Goal: Feedback & Contribution: Contribute content

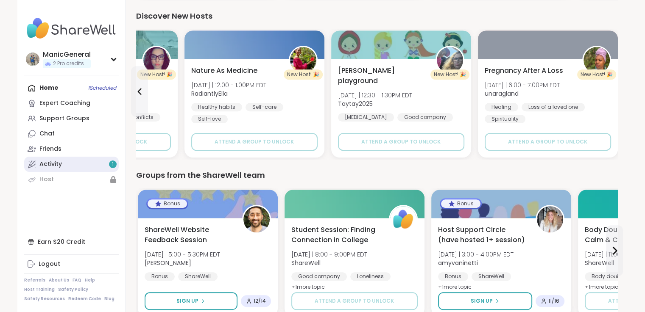
click at [56, 161] on div "Activity 1" at bounding box center [50, 164] width 22 height 8
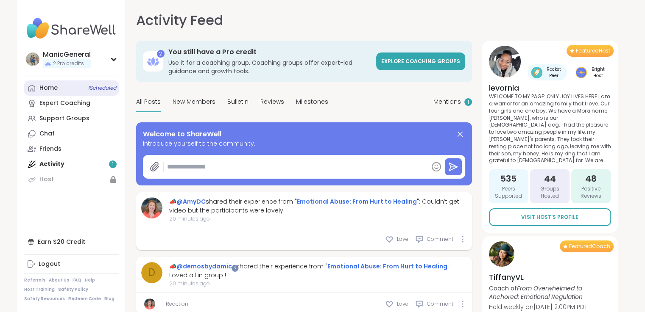
click at [49, 92] on div "Home 1 Scheduled" at bounding box center [48, 88] width 18 height 8
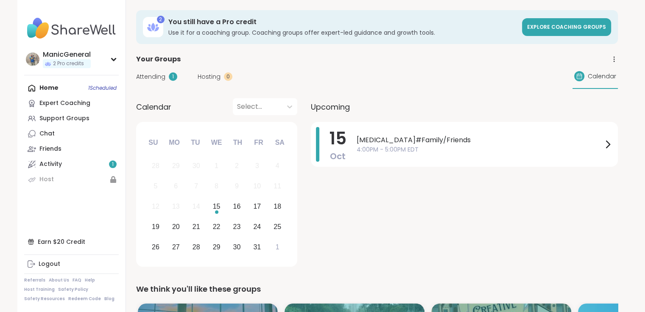
click at [151, 77] on span "Attending" at bounding box center [150, 76] width 29 height 9
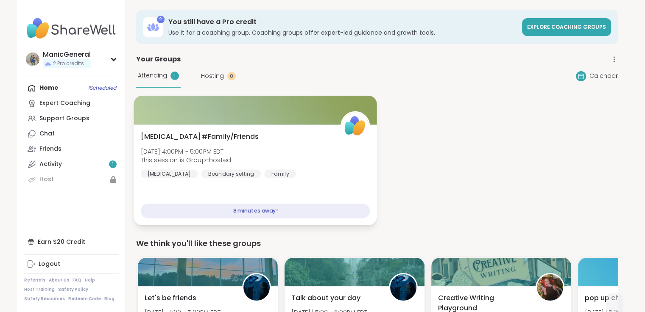
click at [265, 211] on div "8 minutes away!" at bounding box center [254, 211] width 229 height 15
click at [227, 145] on div "[MEDICAL_DATA]#Family/Friends [DATE] 4:00PM - 5:00PM EDT This session is Group-…" at bounding box center [254, 155] width 229 height 47
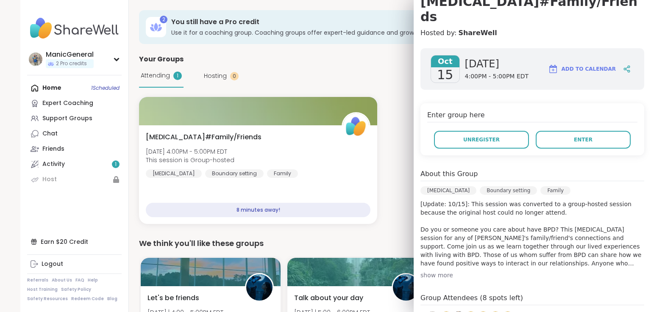
scroll to position [127, 0]
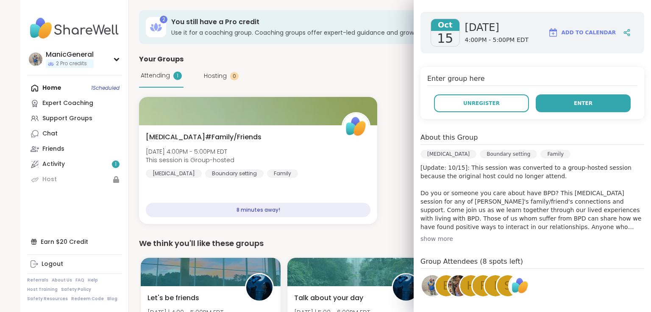
click at [569, 110] on button "Enter" at bounding box center [583, 104] width 95 height 18
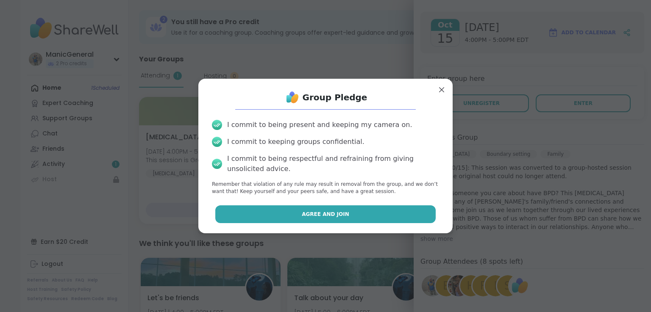
click at [315, 207] on button "Agree and Join" at bounding box center [325, 215] width 221 height 18
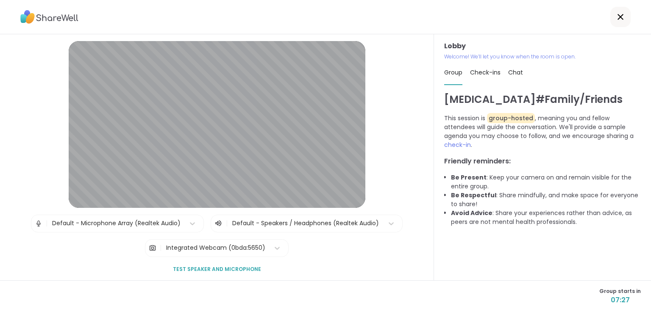
click at [35, 224] on img at bounding box center [39, 223] width 8 height 17
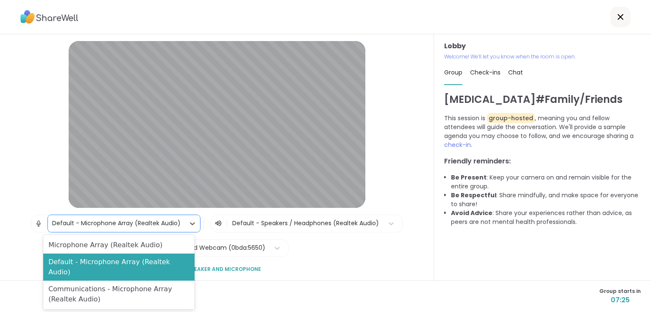
click at [70, 222] on div "Default - Microphone Array (Realtek Audio)" at bounding box center [116, 223] width 128 height 9
click at [38, 178] on div "Lobby | 3 results available. Use Up and Down to choose options, press Enter to …" at bounding box center [217, 174] width 390 height 267
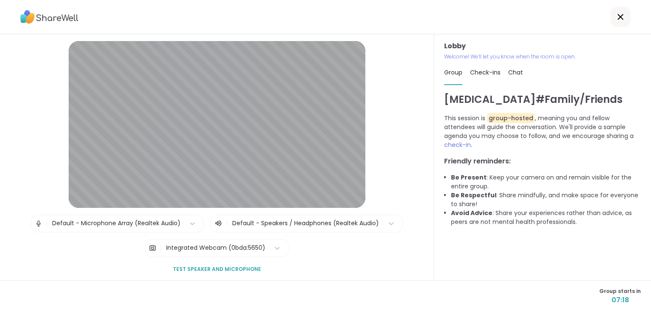
click at [190, 266] on span "Test speaker and microphone" at bounding box center [217, 270] width 88 height 8
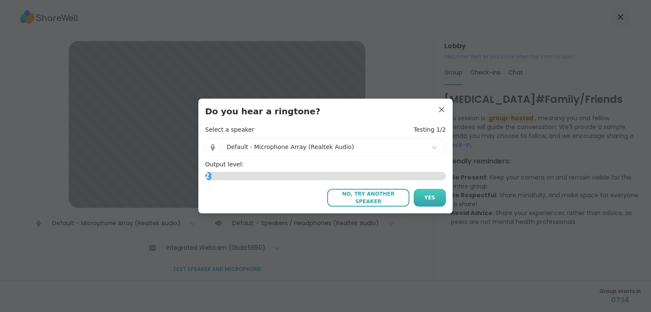
click at [428, 197] on span "Yes" at bounding box center [429, 198] width 11 height 8
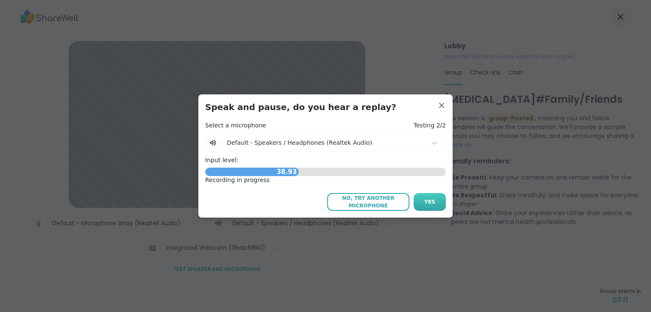
click at [427, 199] on span "Yes" at bounding box center [429, 202] width 11 height 8
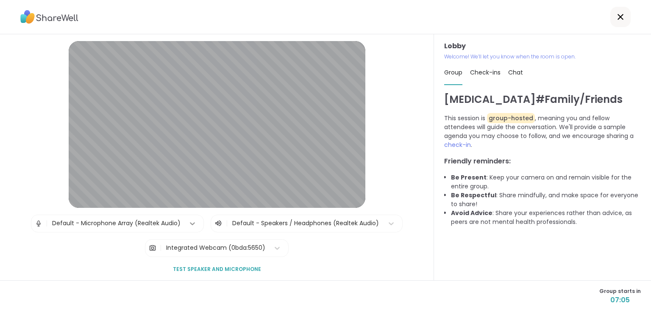
click at [188, 220] on icon at bounding box center [192, 224] width 8 height 8
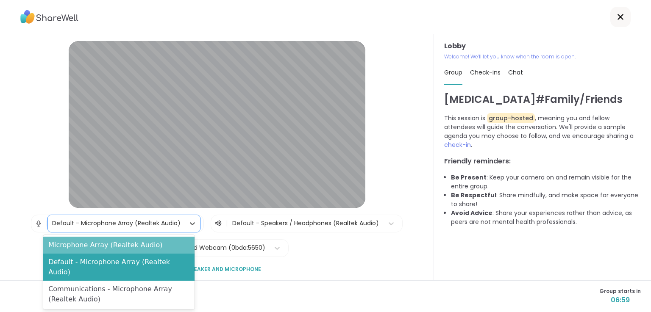
click at [74, 246] on div "Microphone Array (Realtek Audio)" at bounding box center [118, 245] width 151 height 17
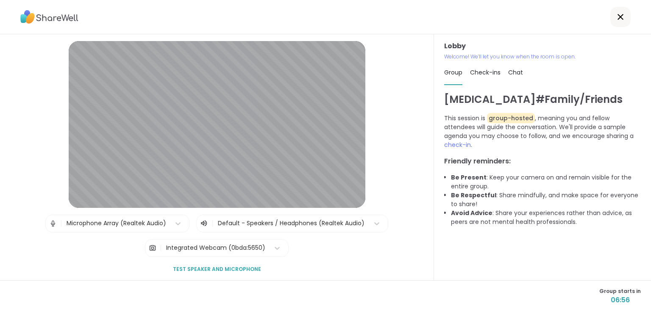
click at [222, 266] on span "Test speaker and microphone" at bounding box center [217, 270] width 88 height 8
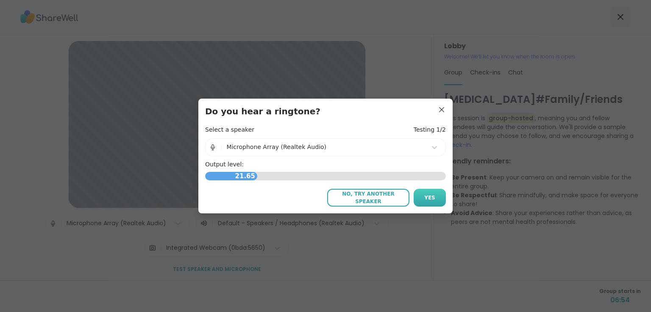
click at [421, 205] on button "Yes" at bounding box center [430, 198] width 32 height 18
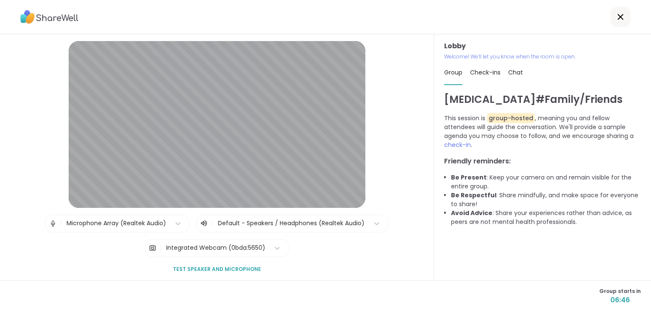
click at [481, 68] on div "Check-ins" at bounding box center [485, 73] width 31 height 24
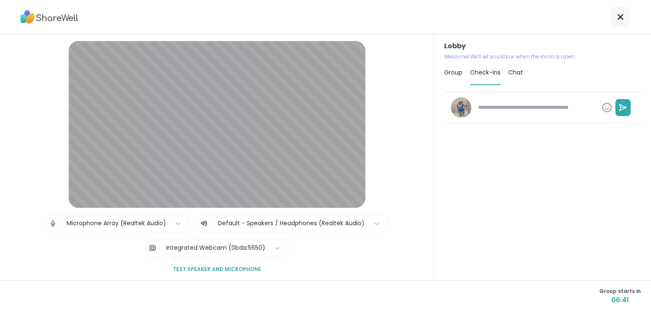
click at [512, 72] on span "Chat" at bounding box center [515, 72] width 15 height 8
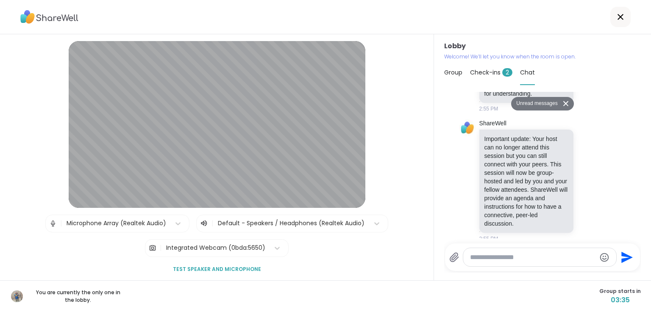
scroll to position [226, 0]
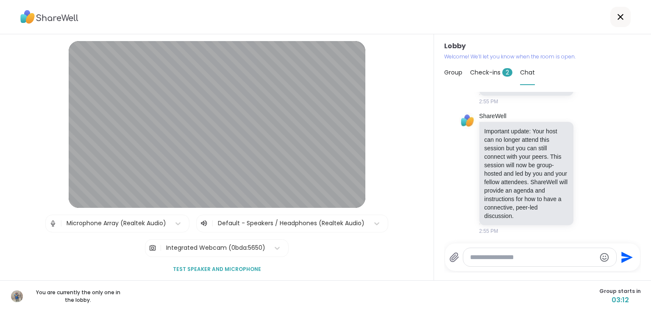
click at [484, 73] on span "Check-ins 2" at bounding box center [491, 72] width 42 height 8
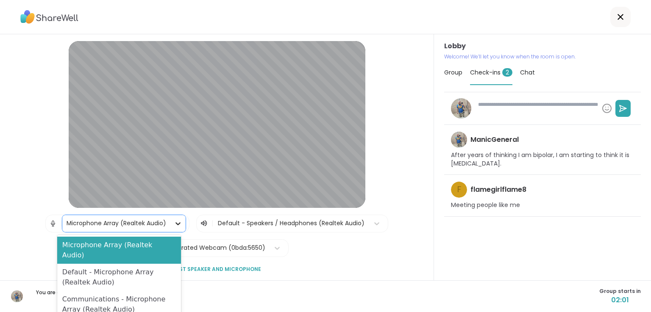
click at [174, 225] on icon at bounding box center [178, 224] width 8 height 8
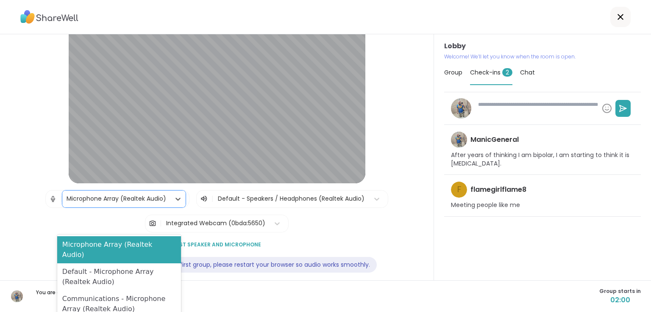
scroll to position [33, 0]
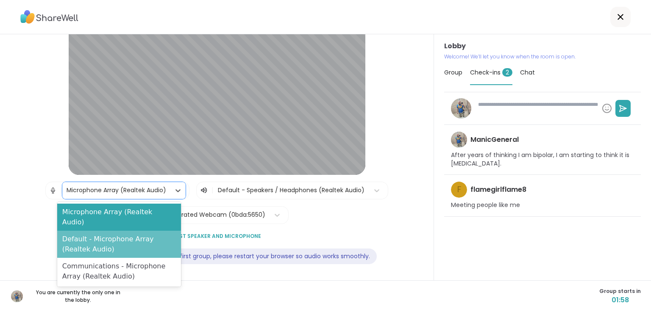
click at [132, 239] on div "Default - Microphone Array (Realtek Audio)" at bounding box center [119, 244] width 124 height 27
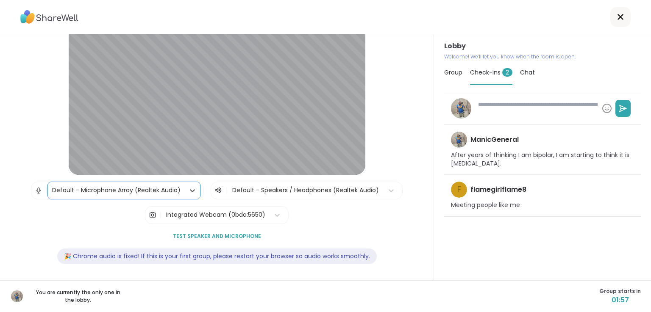
click at [219, 235] on span "Test speaker and microphone" at bounding box center [217, 237] width 88 height 8
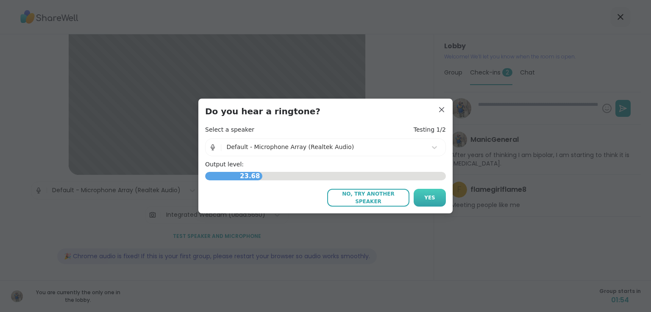
click at [429, 201] on span "Yes" at bounding box center [429, 198] width 11 height 8
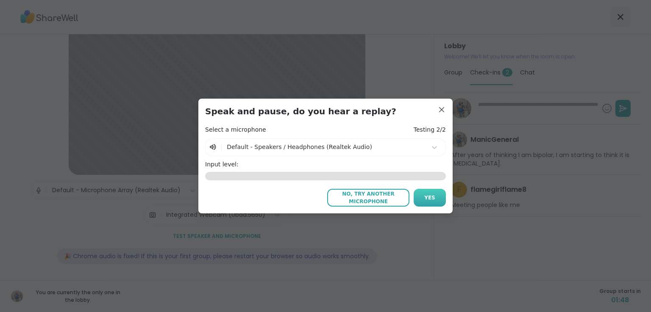
click at [421, 190] on button "Yes" at bounding box center [430, 198] width 32 height 18
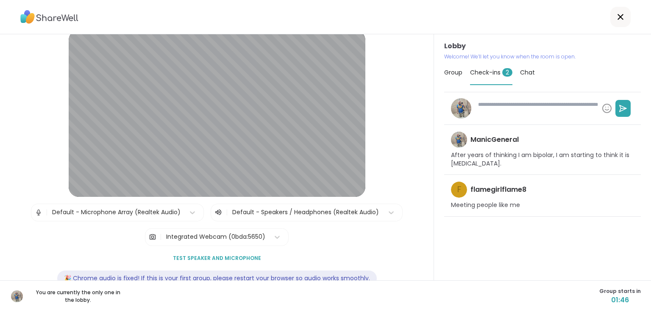
scroll to position [0, 0]
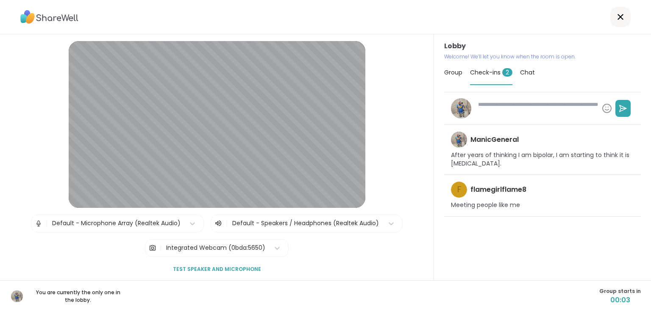
type textarea "*"
click at [447, 70] on span "Group" at bounding box center [453, 72] width 18 height 8
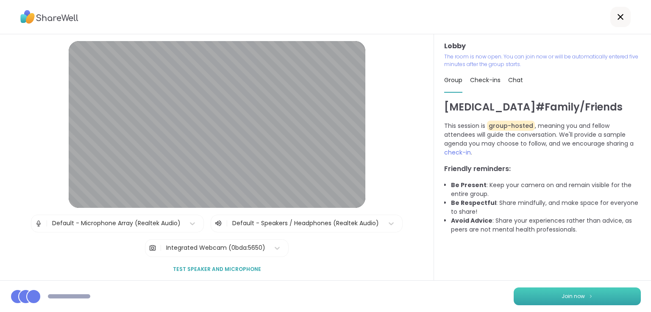
click at [594, 296] on button "Join now" at bounding box center [577, 297] width 127 height 18
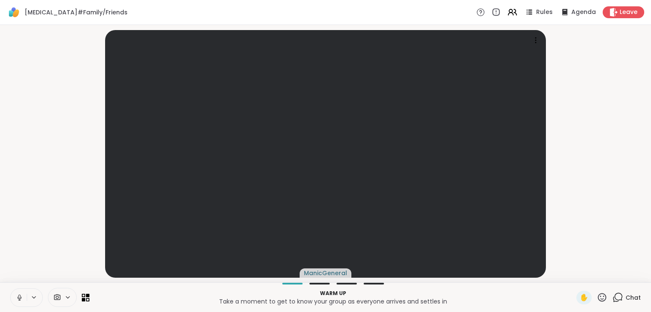
click at [19, 295] on icon at bounding box center [19, 297] width 2 height 4
click at [55, 297] on icon at bounding box center [57, 298] width 8 height 8
click at [55, 299] on icon at bounding box center [57, 298] width 8 height 8
click at [57, 297] on icon at bounding box center [57, 298] width 6 height 6
click at [70, 296] on icon at bounding box center [67, 297] width 7 height 7
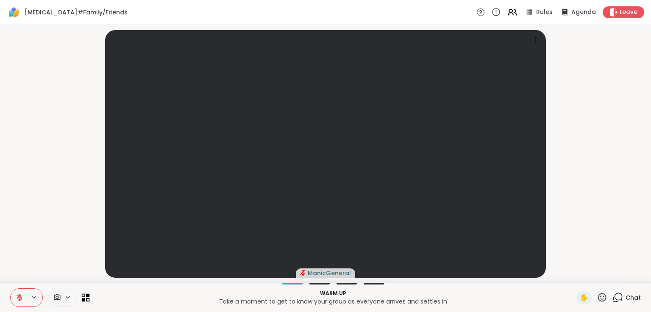
click at [84, 296] on icon at bounding box center [84, 296] width 4 height 4
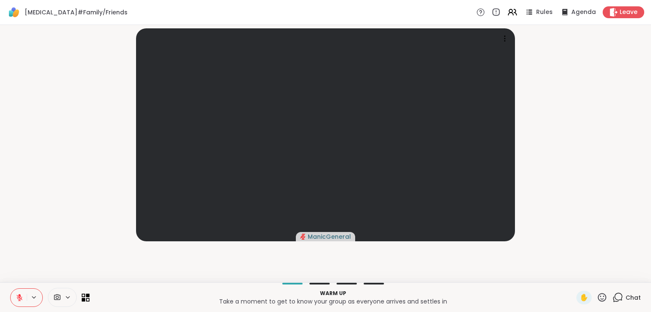
click at [84, 296] on icon at bounding box center [84, 296] width 4 height 4
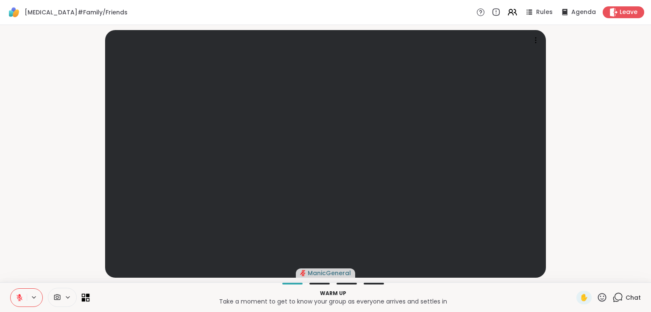
click at [84, 296] on icon at bounding box center [84, 296] width 4 height 4
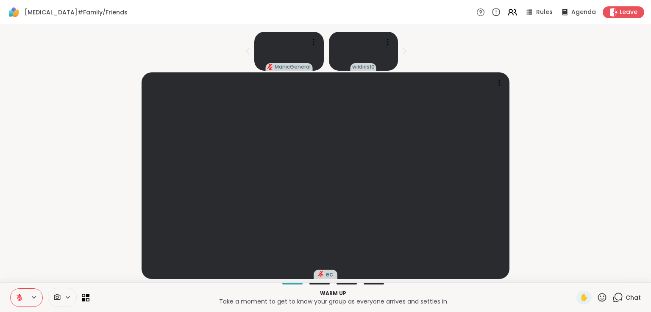
click at [46, 125] on div "ec" at bounding box center [325, 175] width 641 height 207
click at [503, 82] on icon at bounding box center [499, 82] width 8 height 8
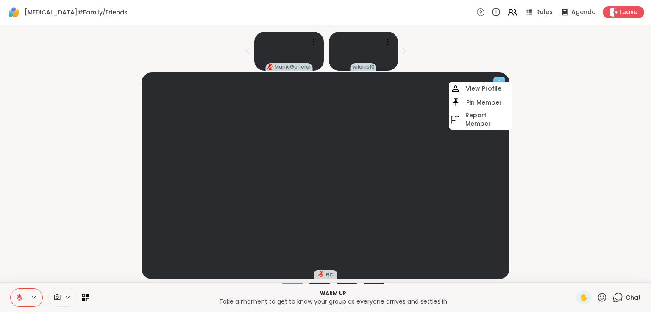
click at [503, 82] on icon at bounding box center [499, 82] width 8 height 8
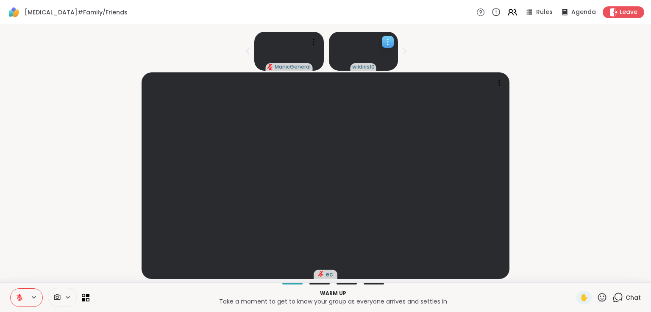
click at [346, 48] on video at bounding box center [364, 51] width 70 height 39
click at [476, 50] on div "ManicGeneral wildiris10" at bounding box center [325, 49] width 641 height 42
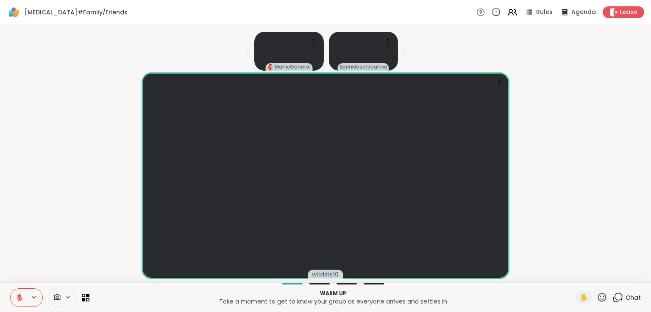
click at [18, 292] on button at bounding box center [19, 298] width 16 height 18
click at [573, 11] on span "Agenda" at bounding box center [584, 12] width 26 height 9
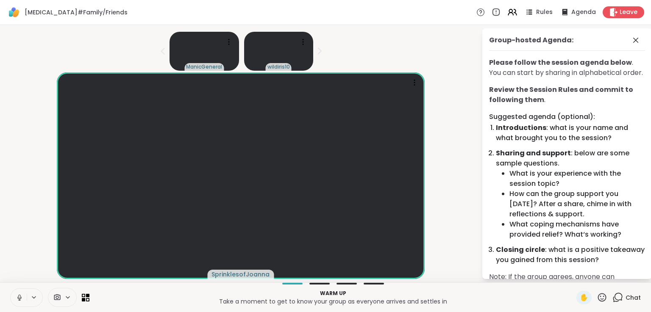
scroll to position [0, 0]
click at [22, 293] on button at bounding box center [19, 298] width 16 height 18
click at [20, 296] on icon at bounding box center [19, 295] width 3 height 3
click at [19, 299] on icon at bounding box center [19, 298] width 4 height 3
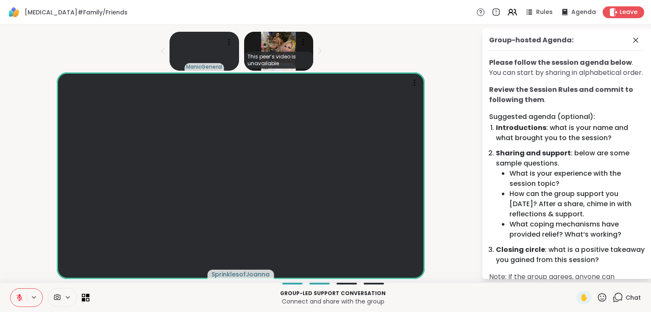
click at [20, 298] on icon at bounding box center [20, 298] width 8 height 8
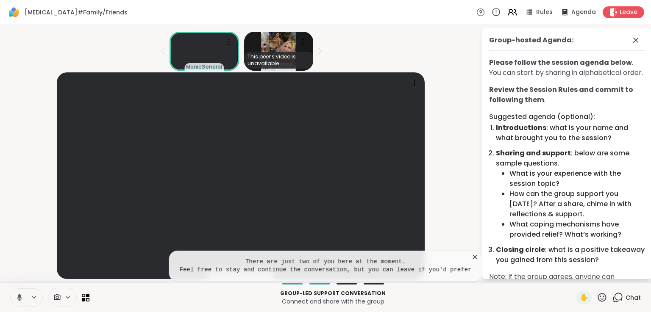
click at [471, 257] on icon at bounding box center [475, 257] width 8 height 8
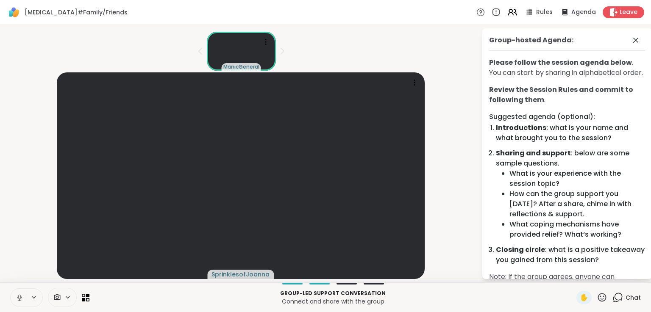
click at [627, 298] on span "Chat" at bounding box center [633, 298] width 15 height 8
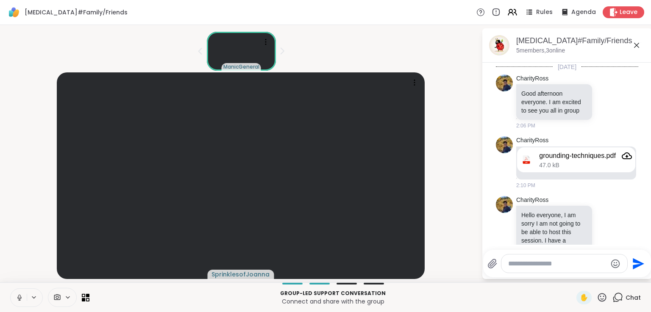
scroll to position [266, 0]
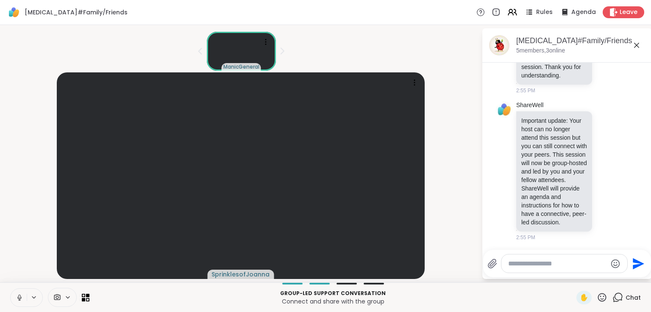
click at [529, 261] on textarea "Type your message" at bounding box center [557, 264] width 99 height 8
paste textarea "**********"
type textarea "**********"
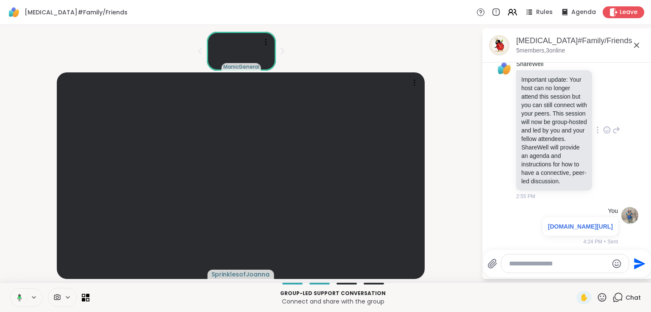
scroll to position [336, 0]
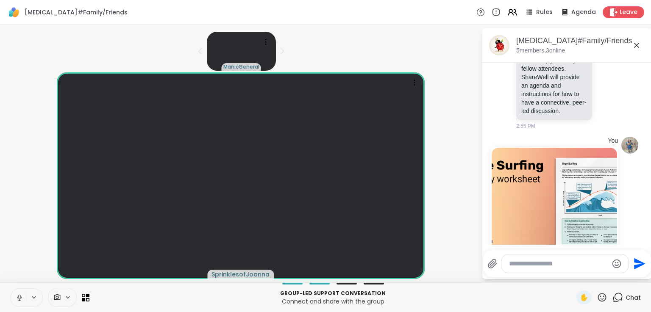
click at [632, 44] on icon at bounding box center [637, 45] width 10 height 10
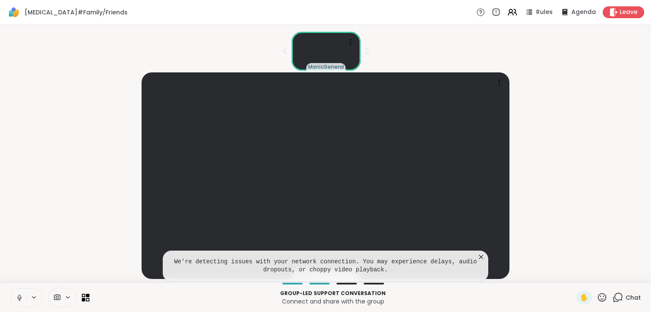
click at [477, 256] on icon at bounding box center [481, 257] width 8 height 8
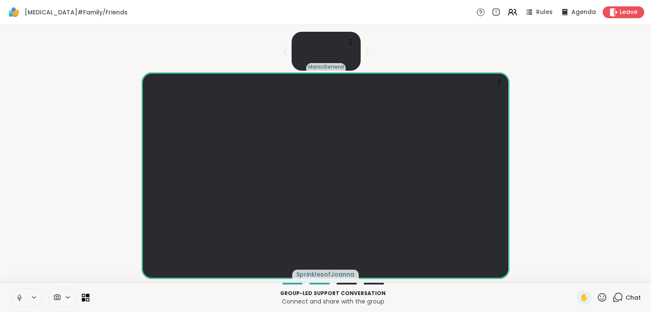
click at [17, 300] on icon at bounding box center [20, 298] width 8 height 8
click at [18, 296] on icon at bounding box center [20, 298] width 6 height 6
click at [20, 292] on button at bounding box center [19, 298] width 16 height 18
click at [20, 296] on icon at bounding box center [19, 295] width 3 height 3
click at [18, 296] on icon at bounding box center [20, 298] width 8 height 8
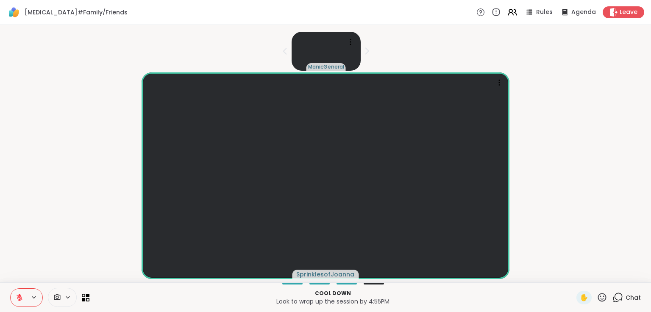
click at [19, 296] on icon at bounding box center [20, 298] width 8 height 8
click at [573, 13] on span "Agenda" at bounding box center [584, 12] width 26 height 9
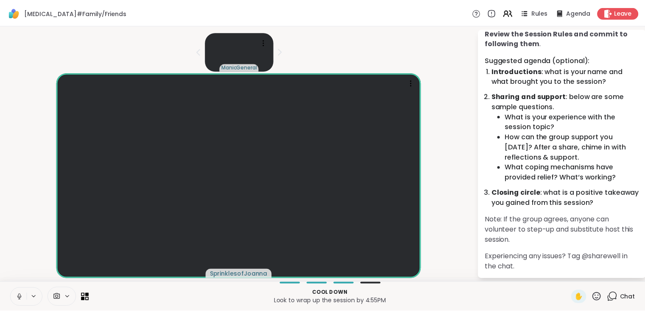
scroll to position [67, 0]
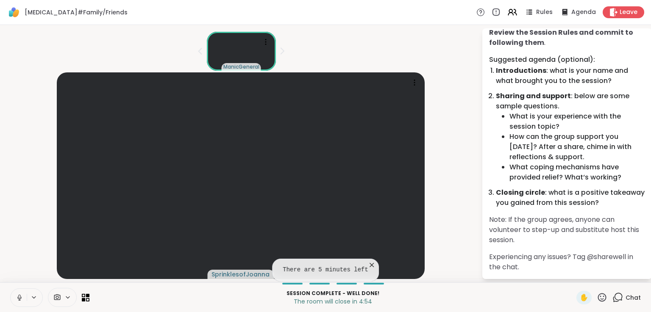
click at [368, 263] on icon at bounding box center [372, 265] width 8 height 8
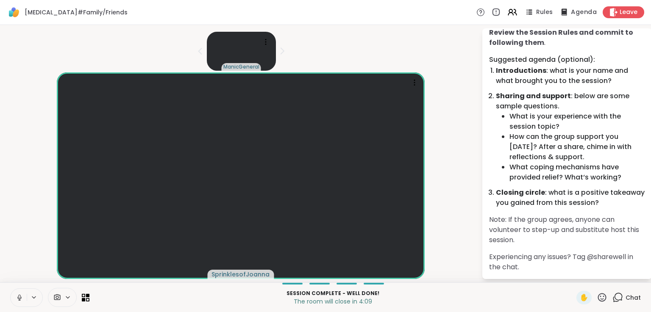
click at [575, 12] on span "Agenda" at bounding box center [584, 12] width 26 height 9
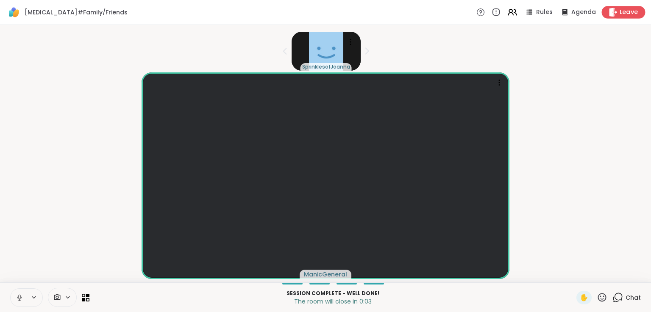
click at [620, 10] on span "Leave" at bounding box center [629, 12] width 19 height 9
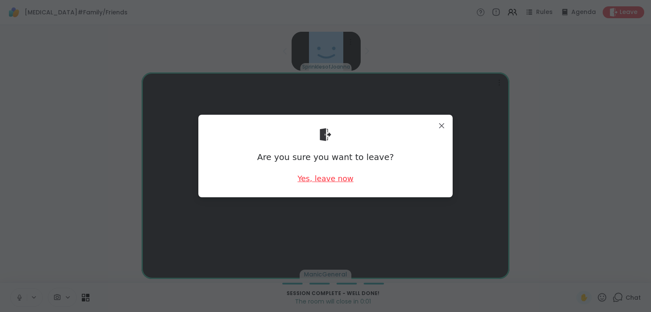
click at [321, 177] on div "Yes, leave now" at bounding box center [326, 178] width 56 height 11
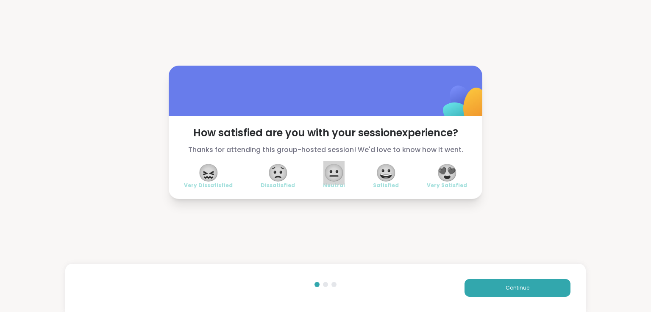
click at [330, 176] on span "😐" at bounding box center [333, 172] width 21 height 15
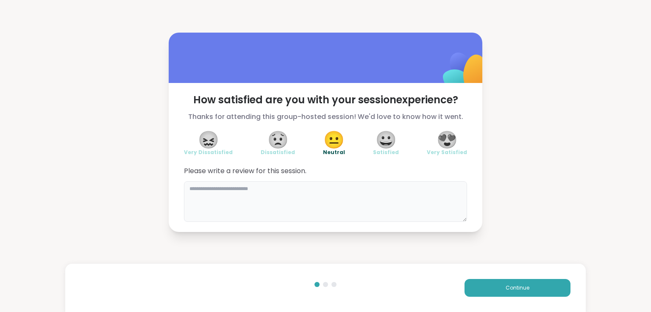
click at [281, 198] on textarea at bounding box center [325, 201] width 283 height 41
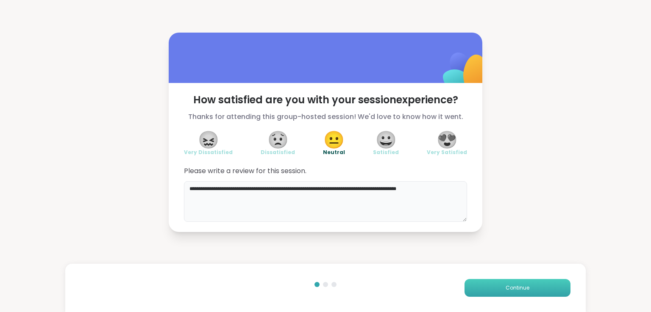
type textarea "**********"
click at [492, 289] on button "Continue" at bounding box center [518, 288] width 106 height 18
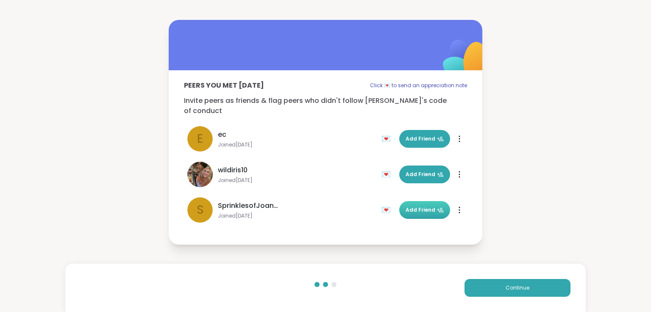
click at [416, 206] on span "Add Friend" at bounding box center [425, 210] width 38 height 8
click at [459, 205] on div at bounding box center [459, 211] width 8 height 14
click at [517, 198] on div "Peers you met [DATE] Click 💌 to send an appreciation note Invite peers as frien…" at bounding box center [325, 132] width 651 height 265
click at [508, 289] on span "Continue" at bounding box center [518, 288] width 24 height 8
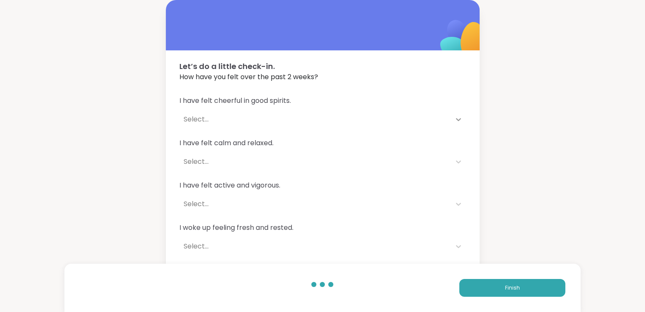
click at [457, 117] on icon at bounding box center [458, 119] width 8 height 8
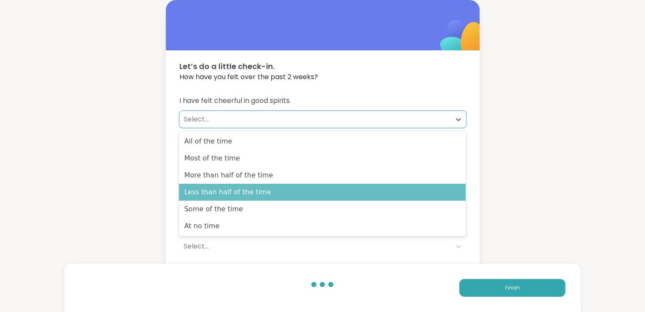
click at [294, 190] on div "Less than half of the time" at bounding box center [322, 192] width 287 height 17
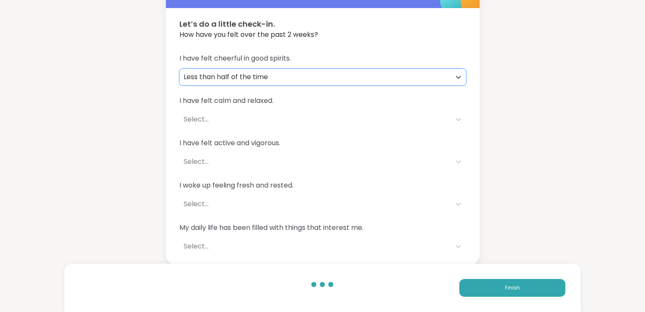
scroll to position [42, 0]
click at [455, 119] on icon at bounding box center [458, 119] width 8 height 8
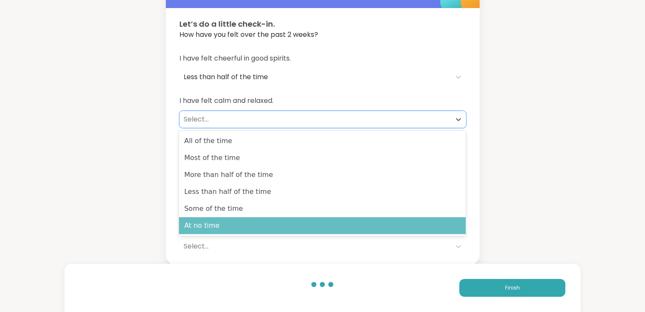
click at [276, 224] on div "At no time" at bounding box center [322, 225] width 287 height 17
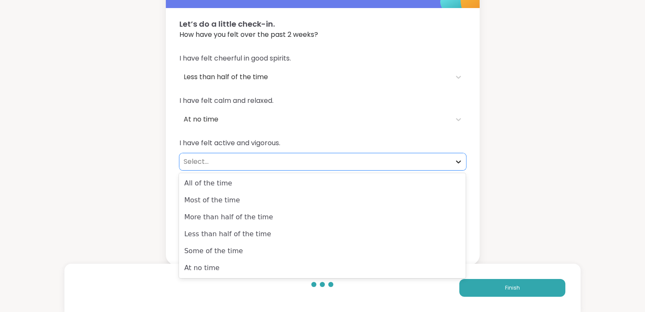
click at [458, 160] on icon at bounding box center [458, 162] width 8 height 8
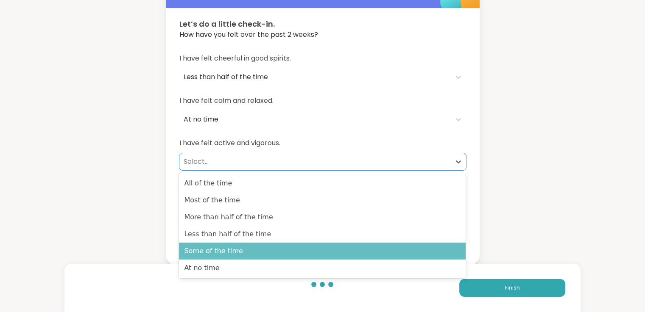
click at [240, 254] on div "Some of the time" at bounding box center [322, 251] width 287 height 17
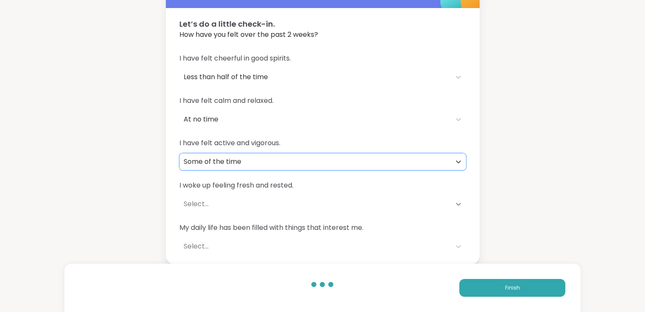
click at [457, 206] on icon at bounding box center [458, 204] width 8 height 8
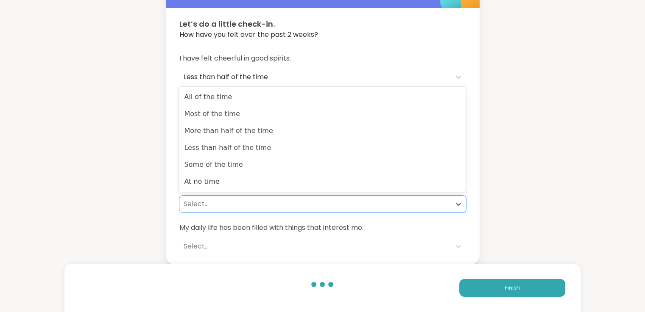
click at [241, 160] on div "Some of the time" at bounding box center [322, 164] width 287 height 17
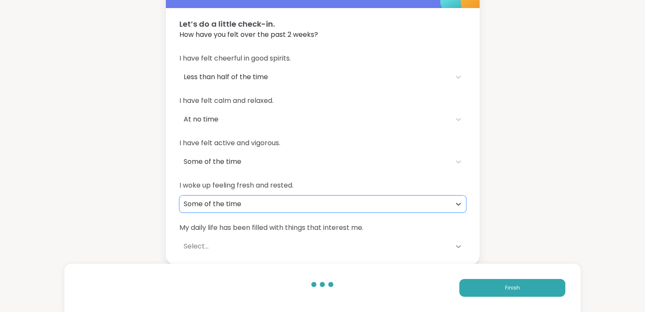
click at [456, 244] on icon at bounding box center [458, 247] width 8 height 8
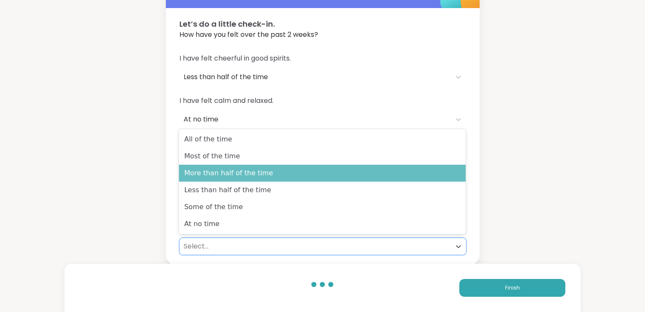
click at [231, 177] on div "More than half of the time" at bounding box center [322, 173] width 287 height 17
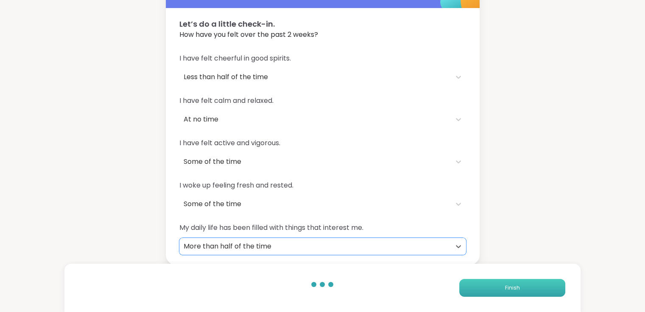
click at [514, 290] on span "Finish" at bounding box center [512, 288] width 15 height 8
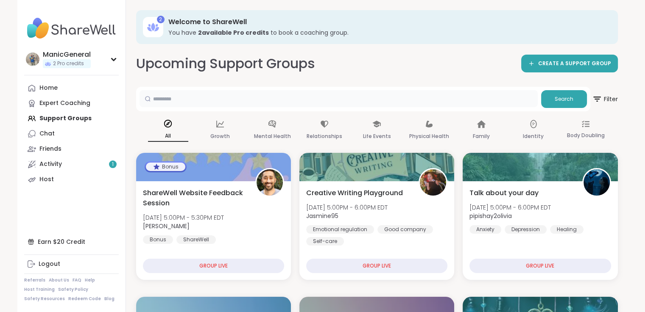
click at [241, 97] on input "text" at bounding box center [338, 98] width 398 height 17
type input "****"
click at [554, 101] on button "Search" at bounding box center [564, 99] width 46 height 18
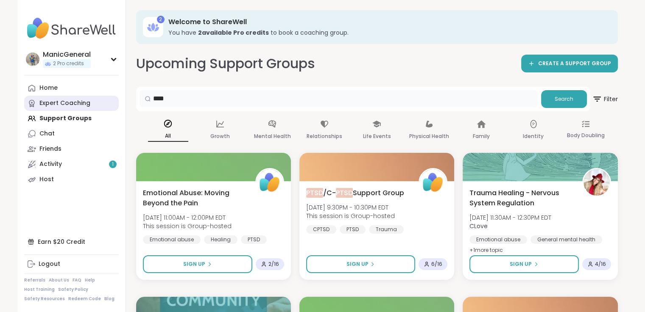
drag, startPoint x: 210, startPoint y: 97, endPoint x: 75, endPoint y: 108, distance: 135.7
type input "*****"
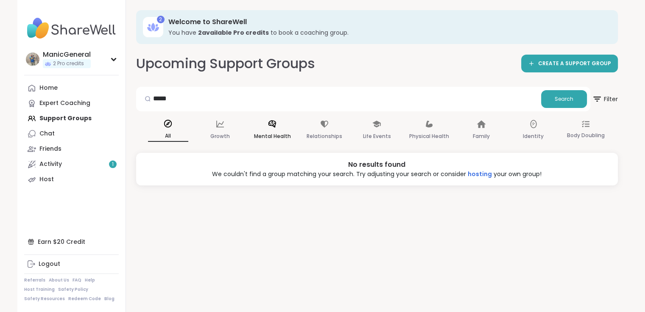
click at [266, 128] on div "Mental Health" at bounding box center [272, 130] width 40 height 31
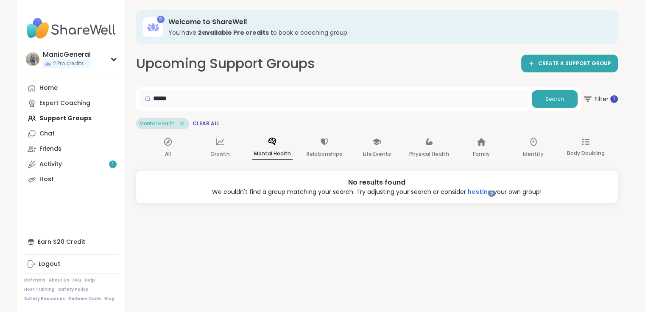
drag, startPoint x: 151, startPoint y: 103, endPoint x: 128, endPoint y: 105, distance: 23.0
click at [115, 109] on div "ManicGeneral 2 Pro credits Profile Membership Settings Help Home Expert Coachin…" at bounding box center [322, 156] width 611 height 312
click at [546, 97] on span "Search" at bounding box center [554, 99] width 19 height 8
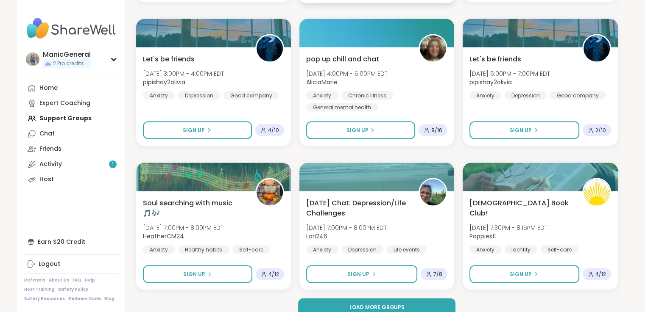
scroll to position [1606, 0]
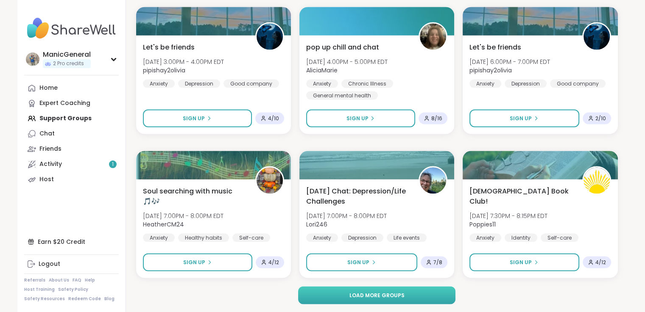
click at [355, 295] on span "Load more groups" at bounding box center [376, 296] width 55 height 8
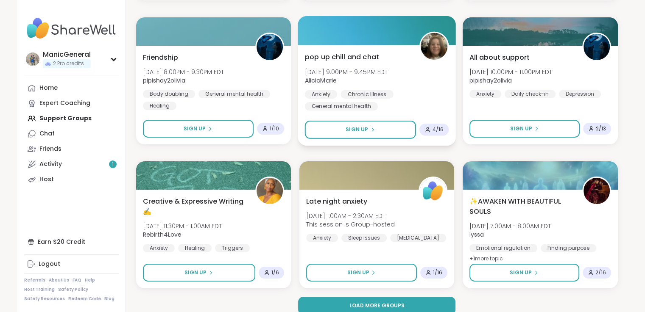
scroll to position [3335, 0]
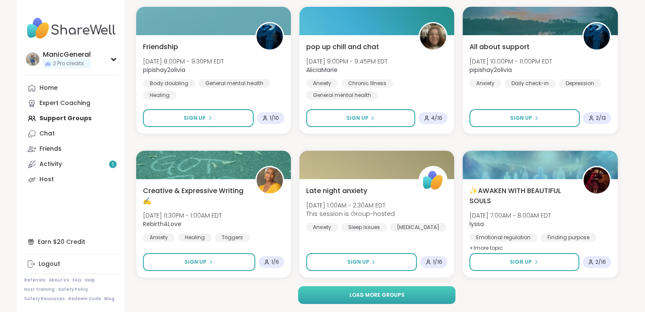
click at [370, 297] on span "Load more groups" at bounding box center [376, 296] width 55 height 8
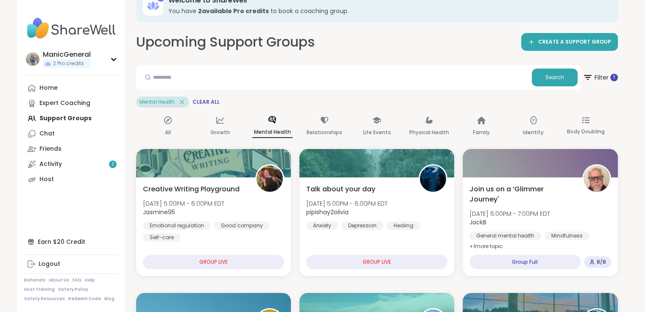
scroll to position [0, 0]
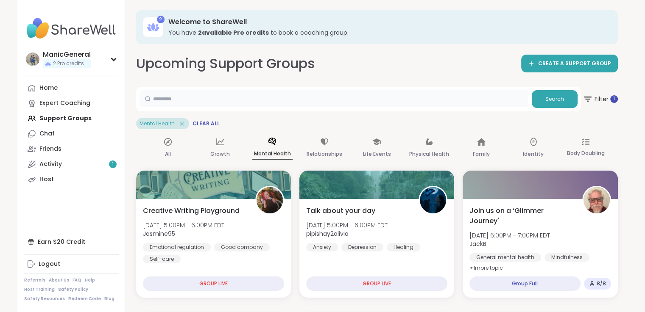
click at [198, 106] on input "text" at bounding box center [333, 98] width 389 height 17
type input "****"
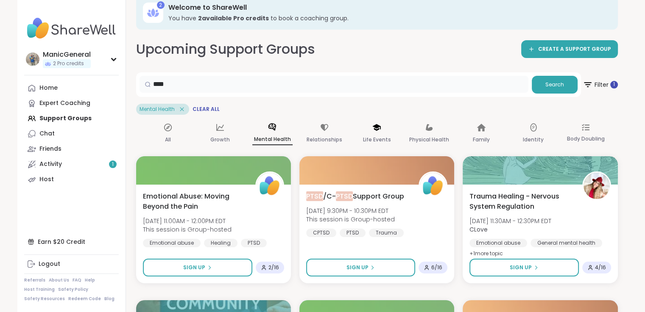
scroll to position [42, 0]
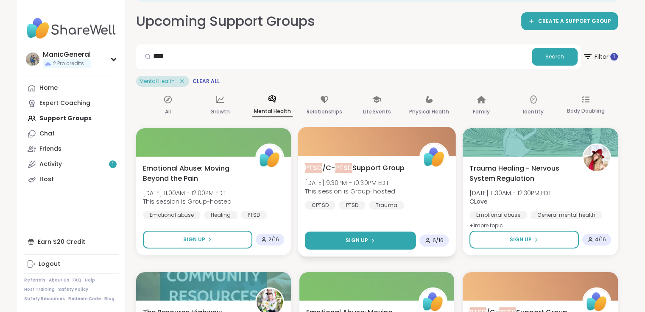
click at [358, 238] on span "Sign Up" at bounding box center [357, 241] width 22 height 8
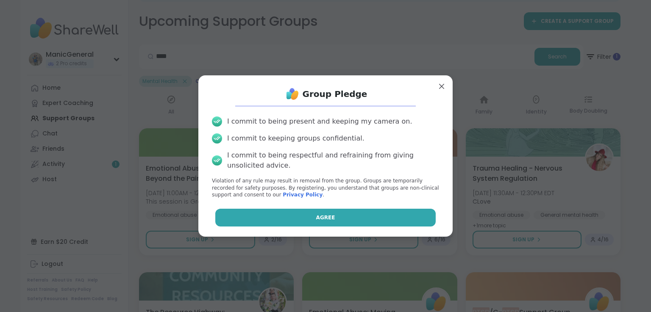
click at [326, 213] on button "Agree" at bounding box center [325, 218] width 221 height 18
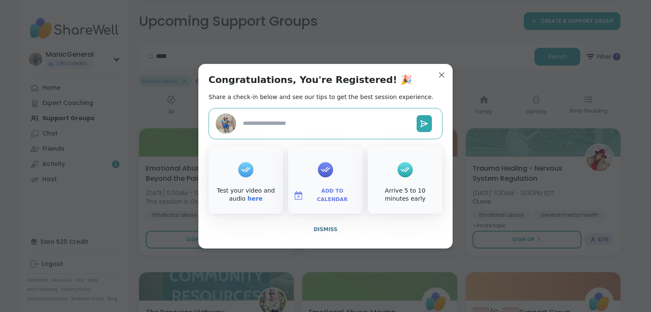
type textarea "*"
click at [315, 169] on div "Add to Calendar" at bounding box center [325, 180] width 75 height 68
drag, startPoint x: 326, startPoint y: 204, endPoint x: 324, endPoint y: 192, distance: 12.8
click at [325, 202] on button "Add to Calendar" at bounding box center [325, 196] width 71 height 18
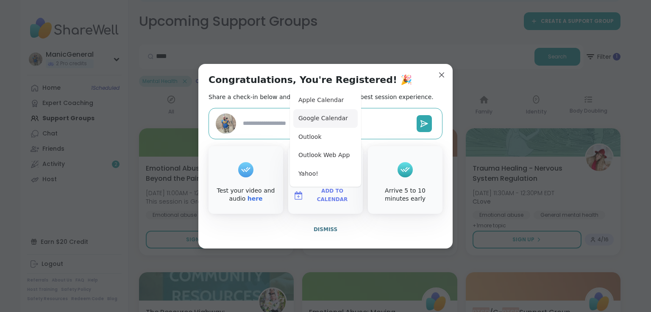
click at [323, 119] on button "Google Calendar" at bounding box center [325, 118] width 64 height 19
click at [382, 84] on div "Congratulations, You're Registered! 🎉 Share a check-in below and see our tips t…" at bounding box center [325, 156] width 254 height 185
click at [347, 220] on div "Congratulations, You're Registered! 🎉 Share a check-in below and see our tips t…" at bounding box center [325, 156] width 254 height 185
click at [316, 192] on span "Add to Calendar" at bounding box center [332, 195] width 51 height 17
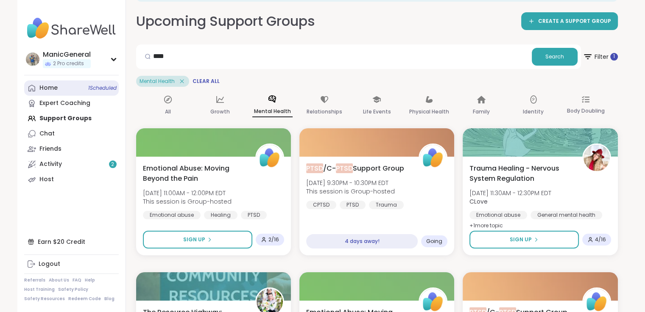
click at [56, 90] on div "Home 1 Scheduled" at bounding box center [48, 88] width 18 height 8
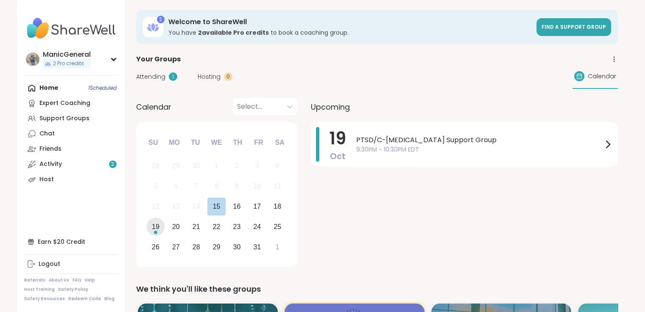
click at [152, 225] on div "19" at bounding box center [156, 226] width 8 height 11
click at [580, 22] on link "Find a support group" at bounding box center [573, 27] width 75 height 18
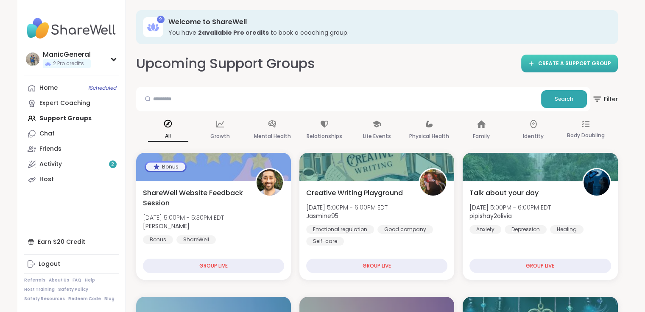
click at [569, 69] on link "CREATE A SUPPORT GROUP" at bounding box center [569, 64] width 97 height 18
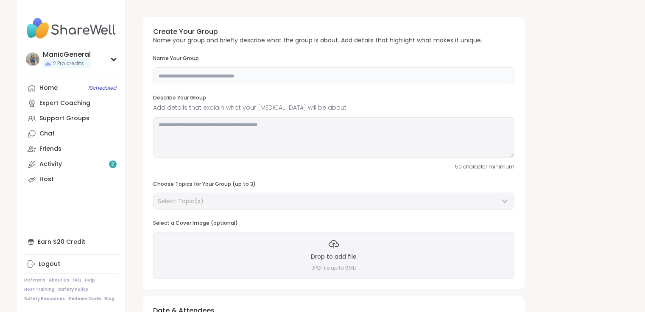
click at [243, 78] on input "text" at bounding box center [333, 75] width 361 height 17
type input "****"
click at [264, 130] on textarea at bounding box center [333, 137] width 361 height 41
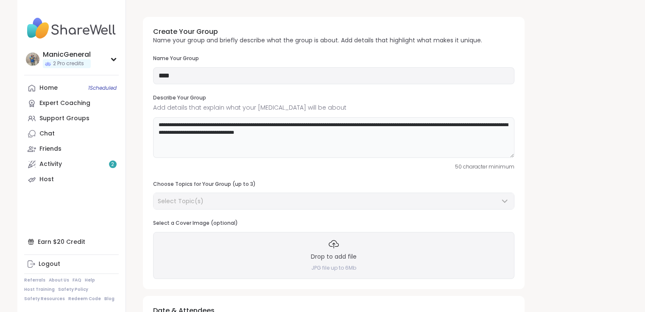
type textarea "**********"
click at [493, 196] on div "Select Topic(s)" at bounding box center [333, 201] width 360 height 16
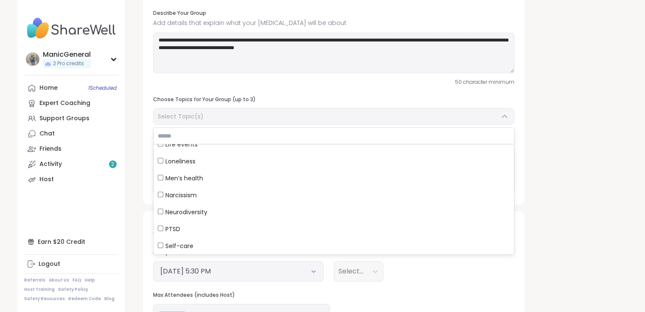
scroll to position [509, 0]
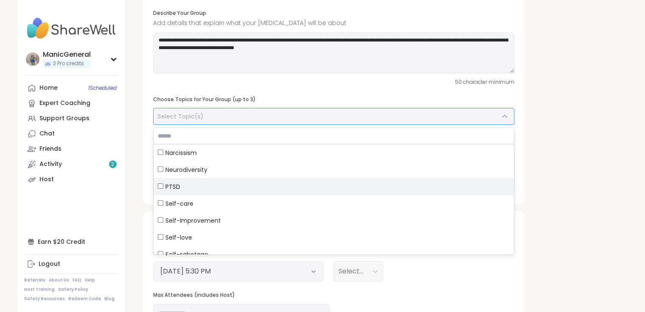
click at [195, 192] on label "PTSD" at bounding box center [333, 186] width 360 height 17
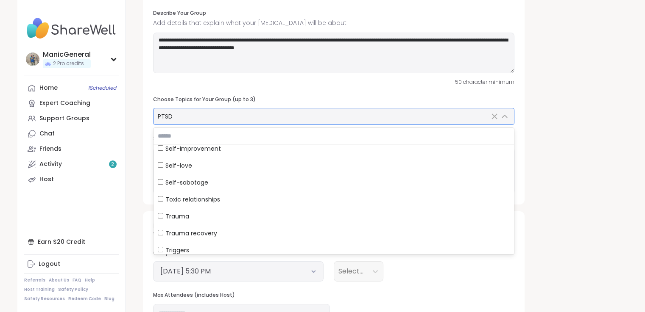
scroll to position [594, 0]
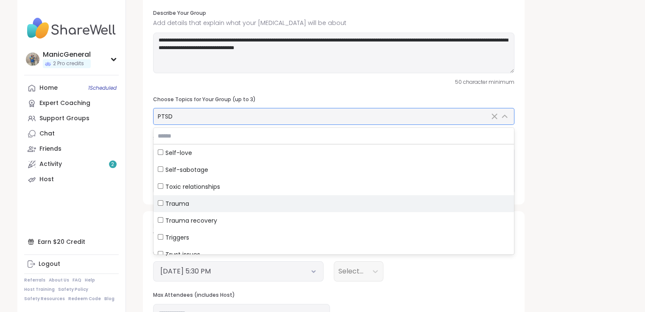
click at [187, 206] on span "Trauma" at bounding box center [177, 204] width 24 height 8
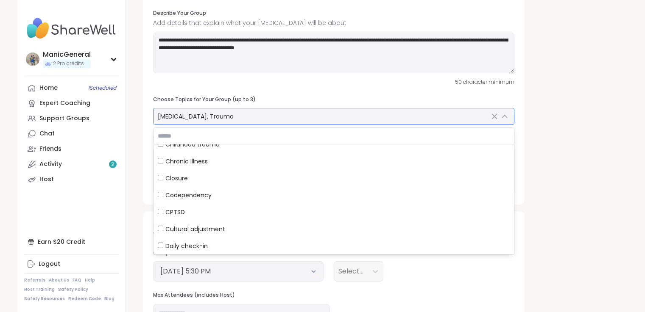
scroll to position [1187, 0]
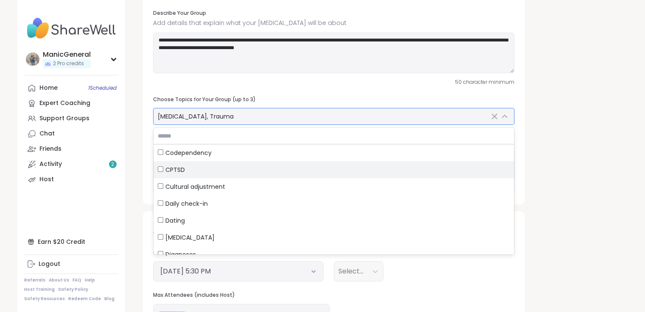
click at [181, 168] on span "CPTSD" at bounding box center [175, 170] width 20 height 8
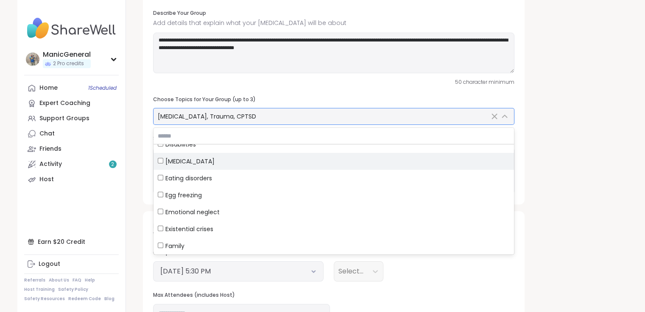
scroll to position [1272, 0]
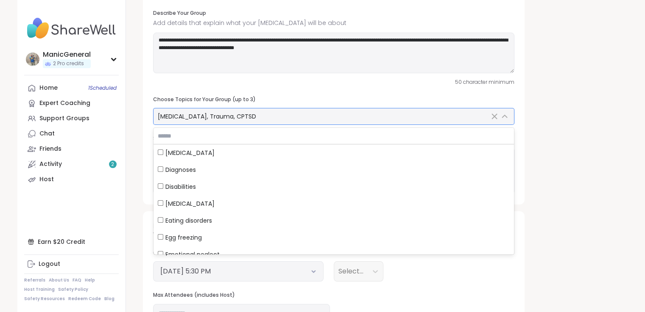
click at [503, 114] on icon at bounding box center [504, 117] width 10 height 10
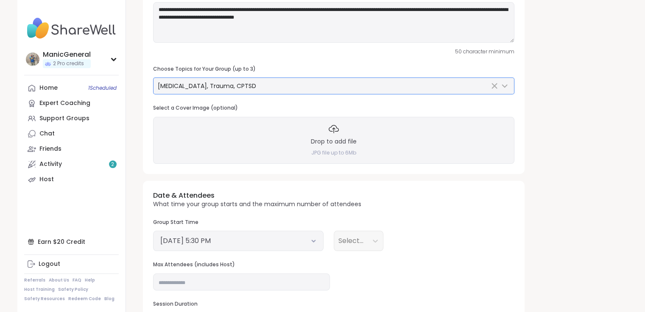
scroll to position [170, 0]
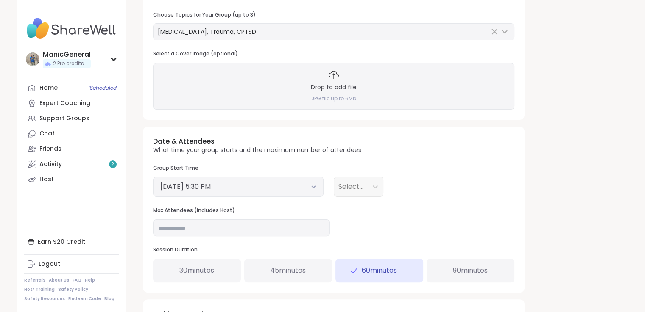
click at [325, 85] on h3 "Drop to add file" at bounding box center [334, 88] width 46 height 8
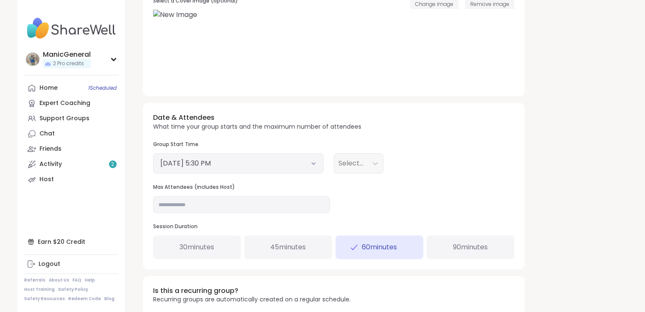
scroll to position [254, 0]
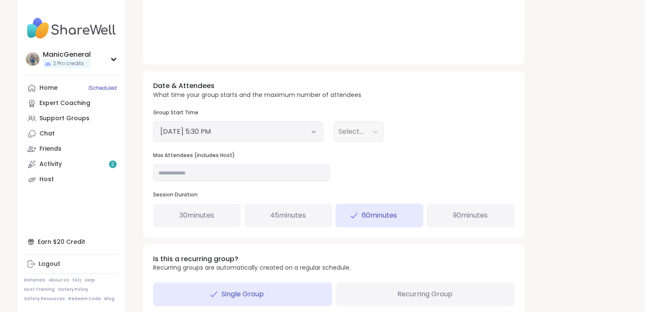
click at [416, 139] on div "Select..." at bounding box center [424, 132] width 181 height 20
click at [314, 130] on icon at bounding box center [314, 131] width 6 height 3
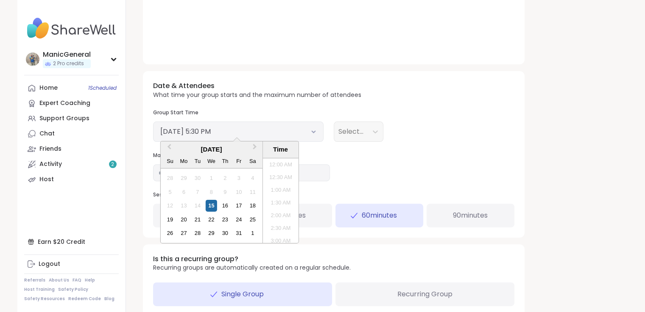
scroll to position [409, 0]
click at [197, 218] on div "21" at bounding box center [197, 219] width 11 height 11
click at [282, 188] on li "3:00 PM" at bounding box center [280, 188] width 36 height 13
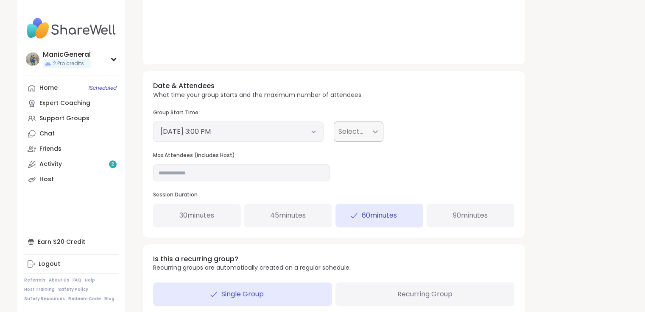
click at [376, 132] on icon at bounding box center [375, 132] width 8 height 8
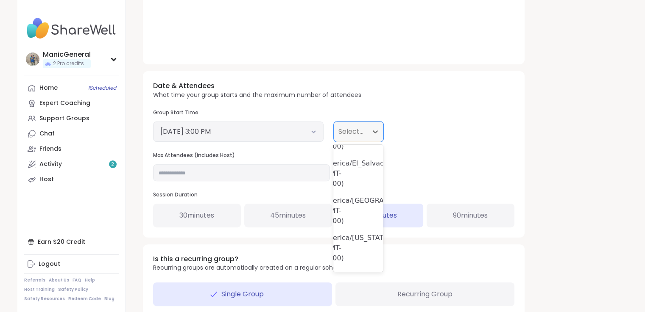
scroll to position [1526, 17]
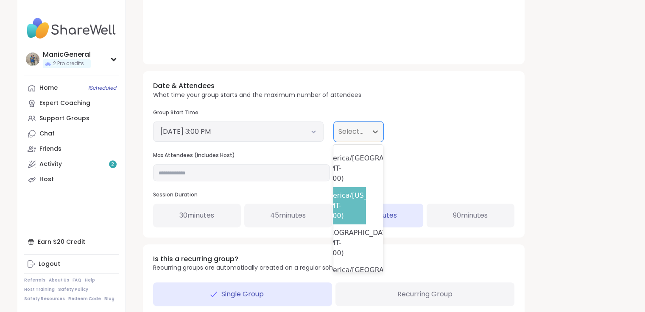
click at [350, 196] on div "America/[US_STATE]/[GEOGRAPHIC_DATA] (GMT-06:00)" at bounding box center [340, 205] width 49 height 37
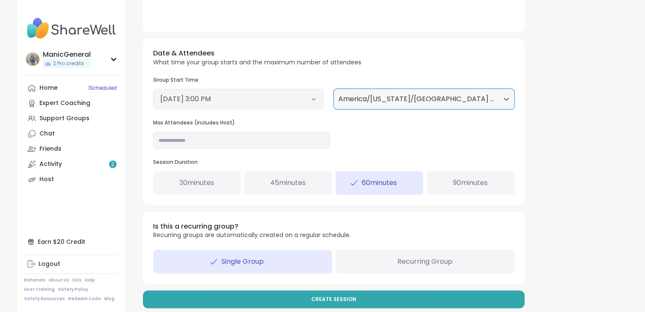
scroll to position [298, 0]
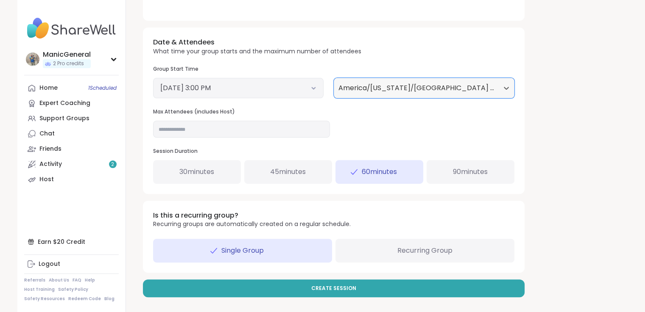
click at [369, 250] on div "Recurring Group" at bounding box center [424, 251] width 179 height 24
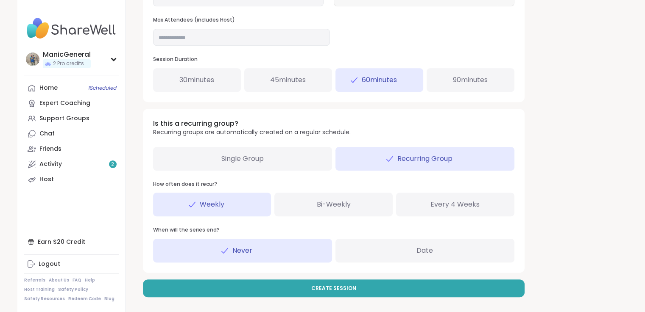
scroll to position [390, 0]
click at [265, 160] on div "Single Group" at bounding box center [242, 159] width 179 height 24
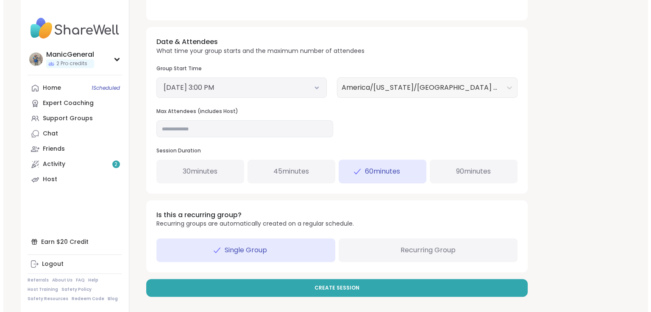
scroll to position [298, 0]
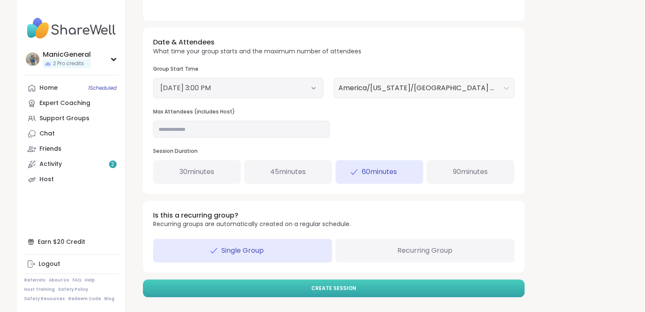
click at [318, 285] on span "Create Session" at bounding box center [333, 289] width 45 height 8
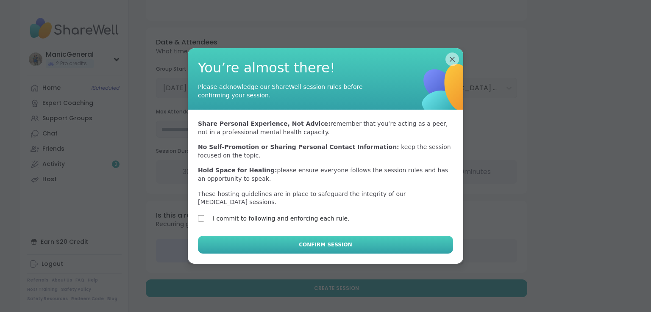
click at [312, 236] on button "Confirm Session" at bounding box center [325, 245] width 255 height 18
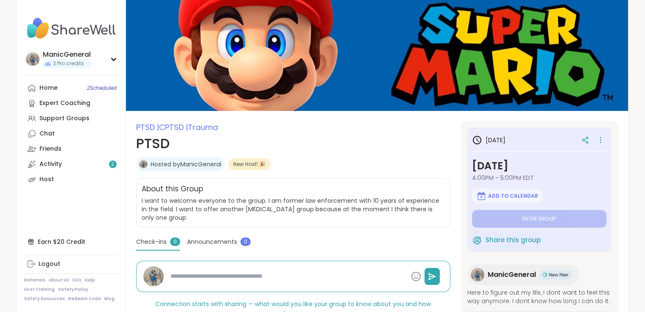
type textarea "*"
